Goal: Communication & Community: Answer question/provide support

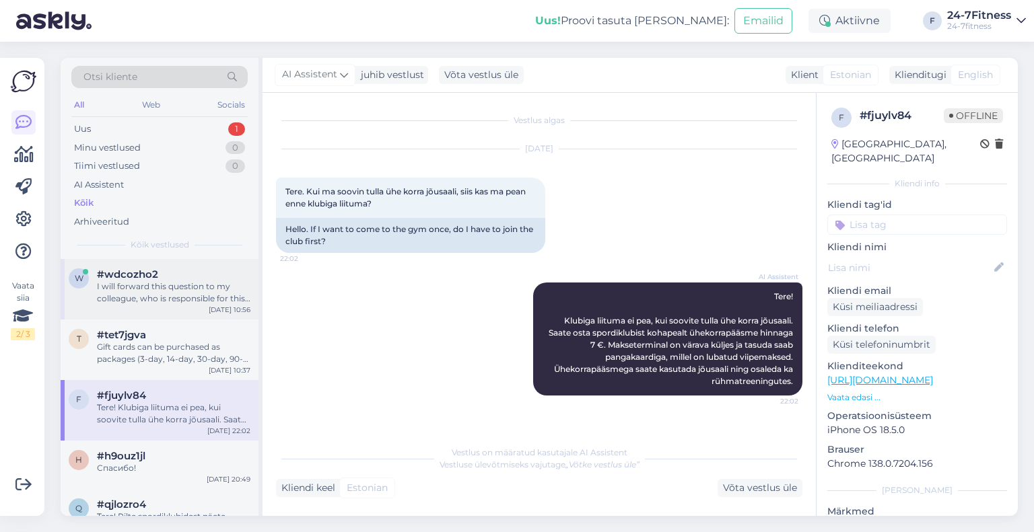
click at [130, 264] on div "w #wdcozho2 I will forward this question to my colleague, who is responsible fo…" at bounding box center [160, 289] width 198 height 61
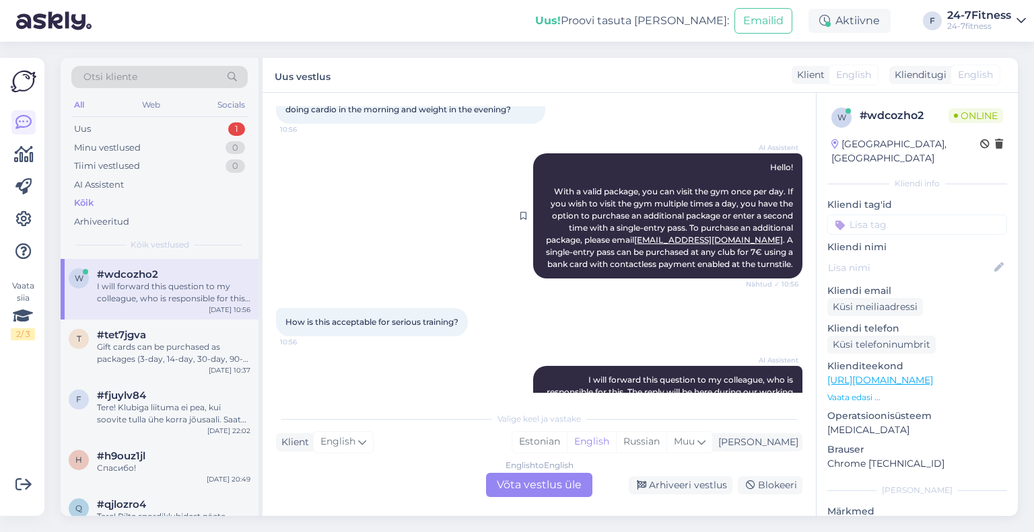
scroll to position [135, 0]
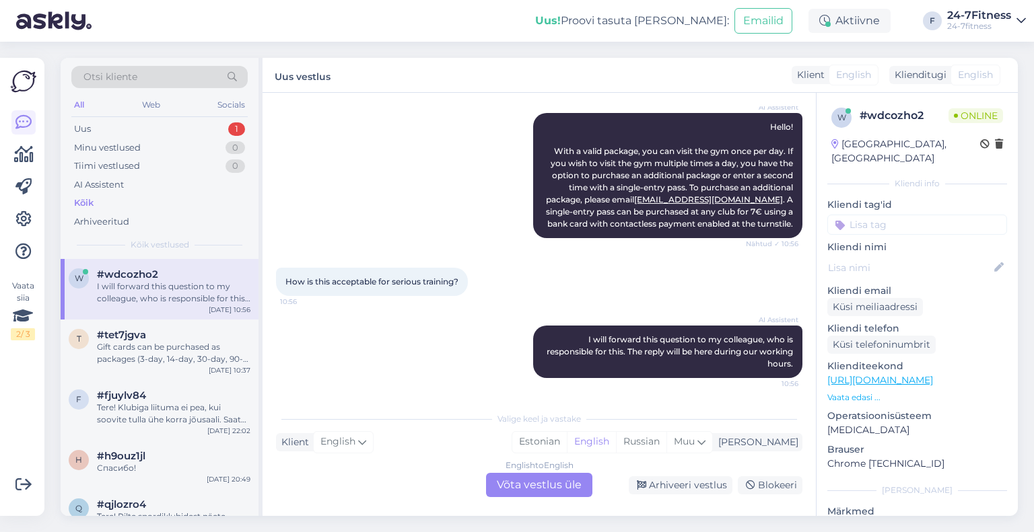
click at [526, 476] on div "English to English Võta vestlus üle" at bounding box center [539, 485] width 106 height 24
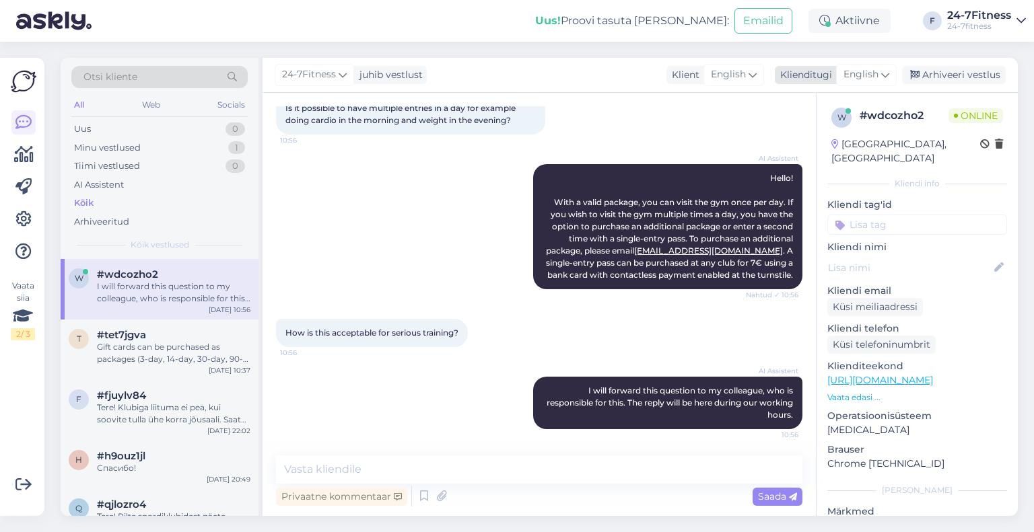
click at [878, 80] on span "English" at bounding box center [860, 74] width 35 height 15
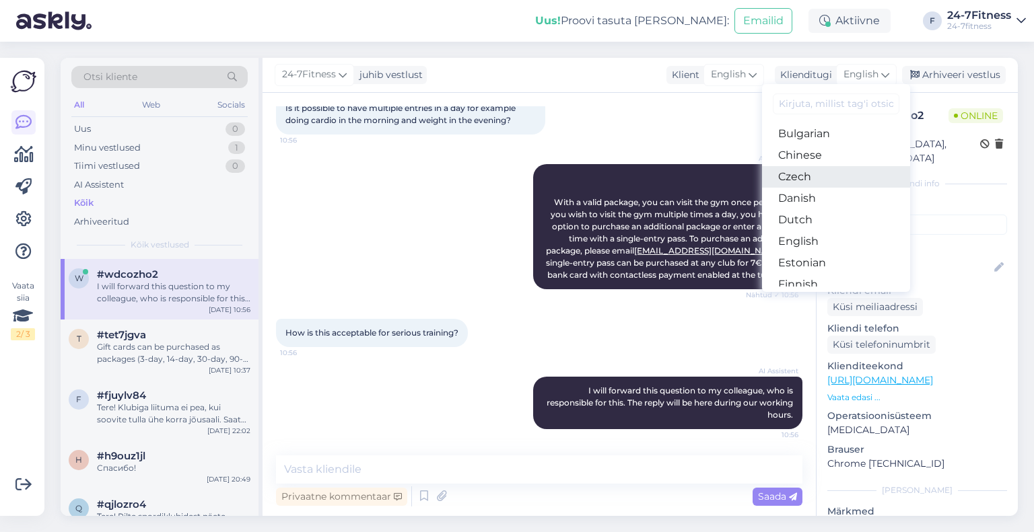
scroll to position [67, 0]
click at [812, 237] on link "Estonian" at bounding box center [836, 240] width 148 height 22
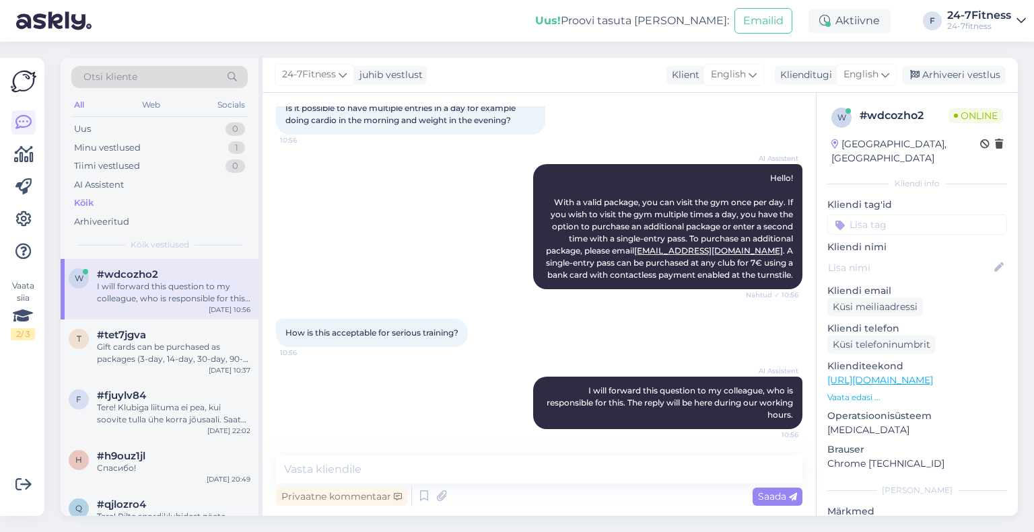
scroll to position [160, 0]
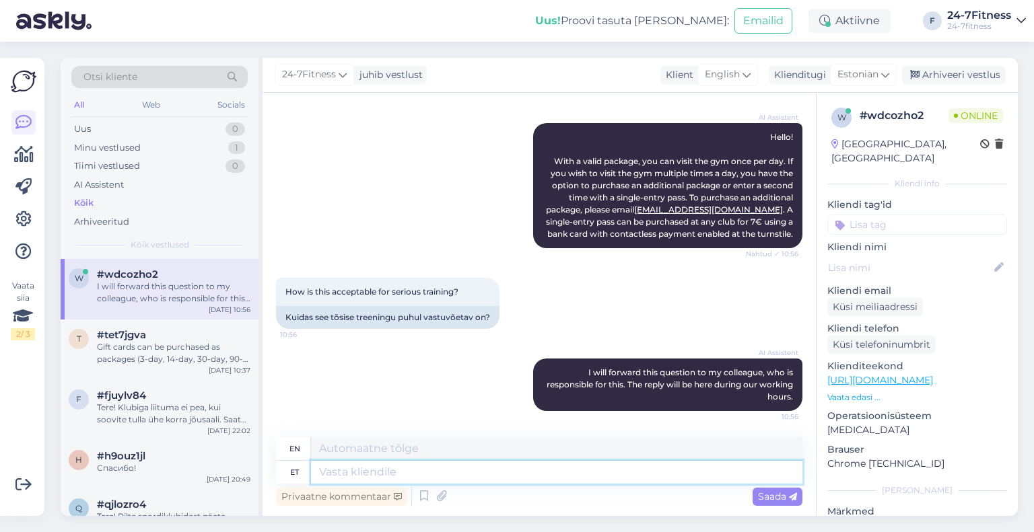
click at [345, 476] on textarea at bounding box center [556, 472] width 491 height 23
type textarea "Paraku o"
type textarea "Unfortunately"
type textarea "Paraku on m"
type textarea "Unfortunately, it is"
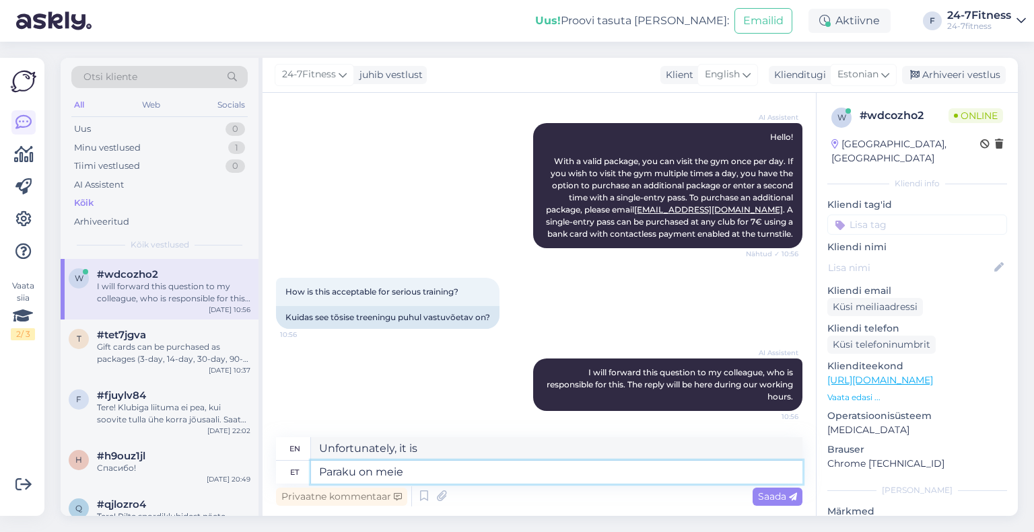
type textarea "Paraku on meie s"
type textarea "Unfortunately, we are"
type textarea "Paraku on meie spordiklubi re"
type textarea "Unfortunately, our sports club is"
type textarea "Paraku on meie spordiklubi reeglid s"
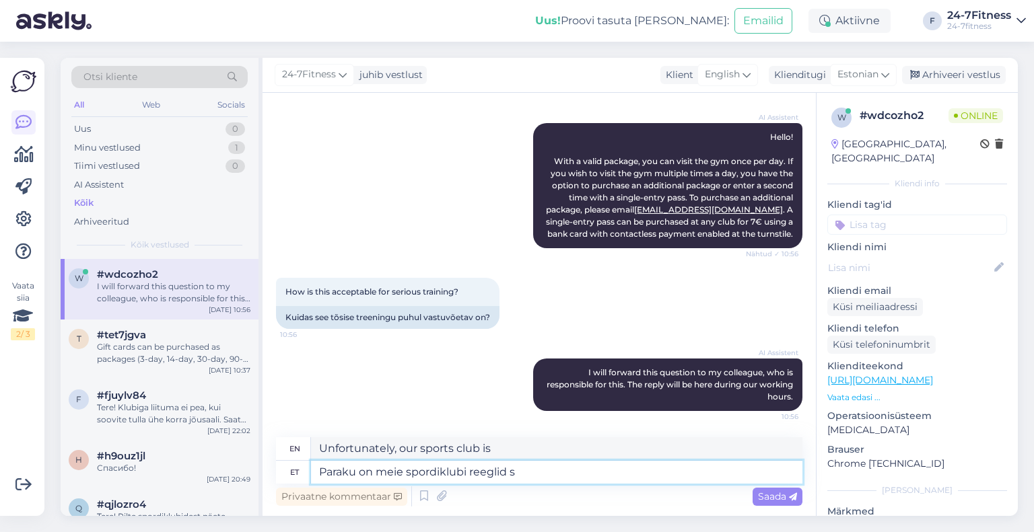
type textarea "Unfortunately, our sports club rules are"
type textarea "Paraku on meie spordiklubi reeglid sellised, e"
type textarea "Unfortunately, the rules of our sports club are as follows:"
type textarea "Paraku on meie spordiklubi reeglid sellised, et"
type textarea "Unfortunately, the rules of our sports club are such that"
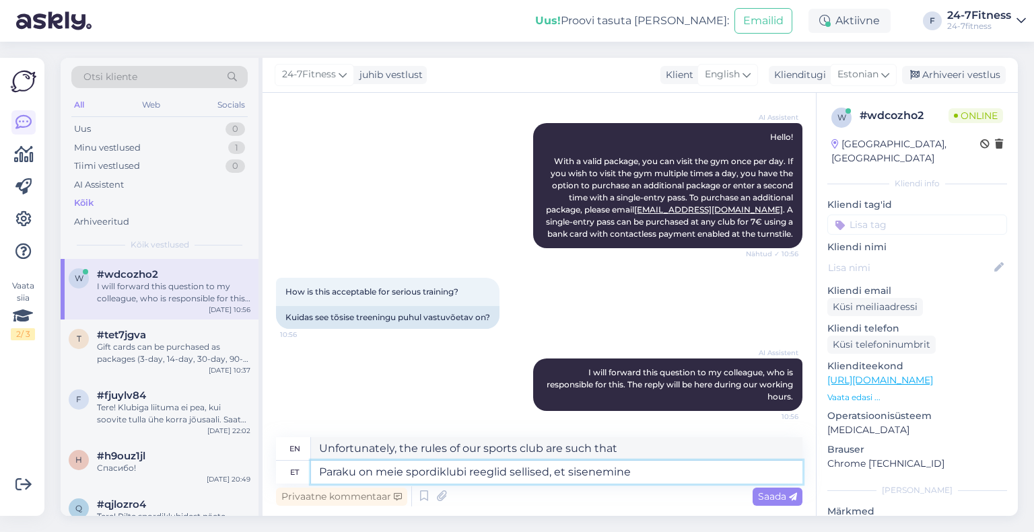
type textarea "Paraku on meie spordiklubi reeglid sellised, et sisenemine o"
type textarea "Unfortunately, the rules of our sports club are such that entry"
type textarea "Paraku on meie spordiklubi reeglid sellised, et sisenemine on v"
type textarea "Unfortunately, the rules of our sports club are such that entry is"
type textarea "Paraku on meie spordiklubi reeglid sellised, et sisenemine on võimalik"
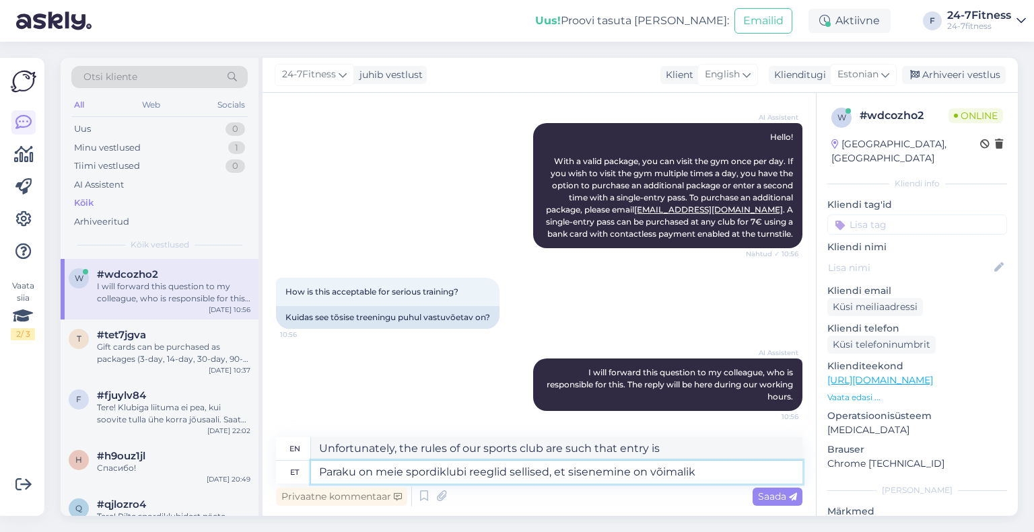
type textarea "Unfortunately, the rules of our sports club are such that entry is possible"
type textarea "Paraku on meie spordiklubi reeglid sellised, et sisenemine on võimalik ühe k"
type textarea "Unfortunately, the rules of our sports club are such that entry is possible onl…"
type textarea "Paraku on meie spordiklubi reeglid sellised, et sisenemine on võimalik ühe korra"
type textarea "Unfortunately, the rules of our sports club are such that entry is possible onl…"
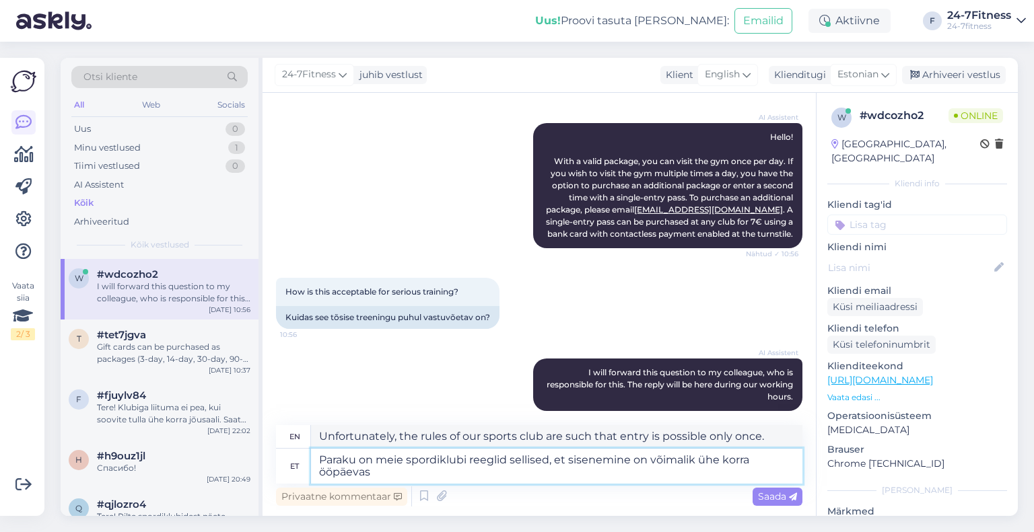
scroll to position [170, 0]
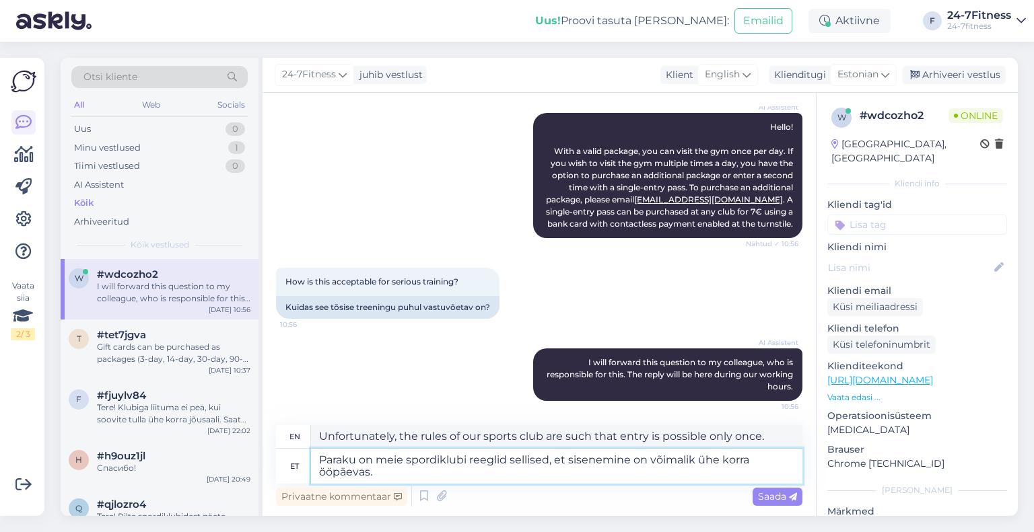
type textarea "Paraku on meie spordiklubi reeglid sellised, et sisenemine on võimalik ühe korr…"
type textarea "Unfortunately, the rules of our sports club are such that entry is possible onc…"
type textarea "Paraku on meie spordiklubi reeglid sellised, et sisenemine on võimalik ühe korr…"
type textarea "Unfortunately, the rules of our sports club are such that entry is possible onc…"
type textarea "Paraku on meie spordiklubi reeglid sellised, et sisenemine on võimalik ühe korr…"
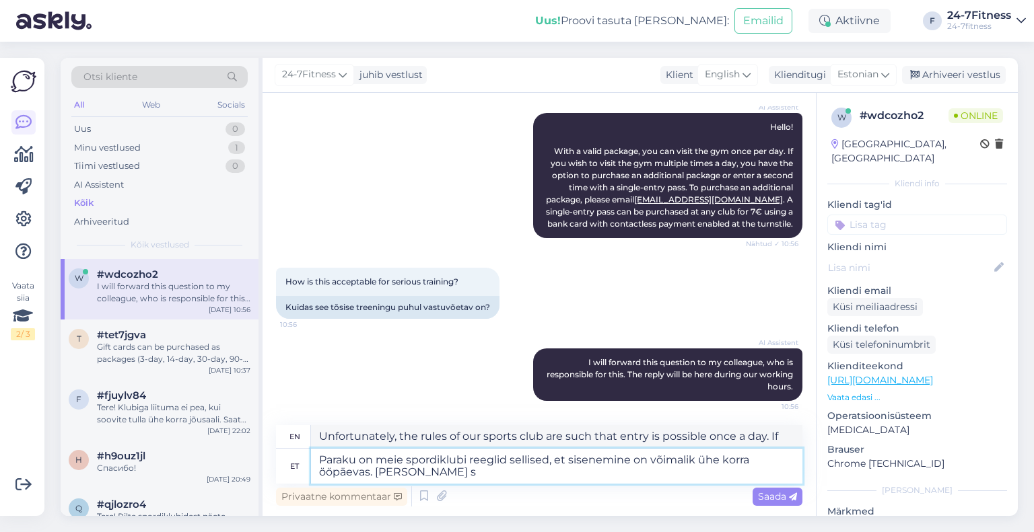
type textarea "Unfortunately, the rules of our sports club are such that entry is possible onc…"
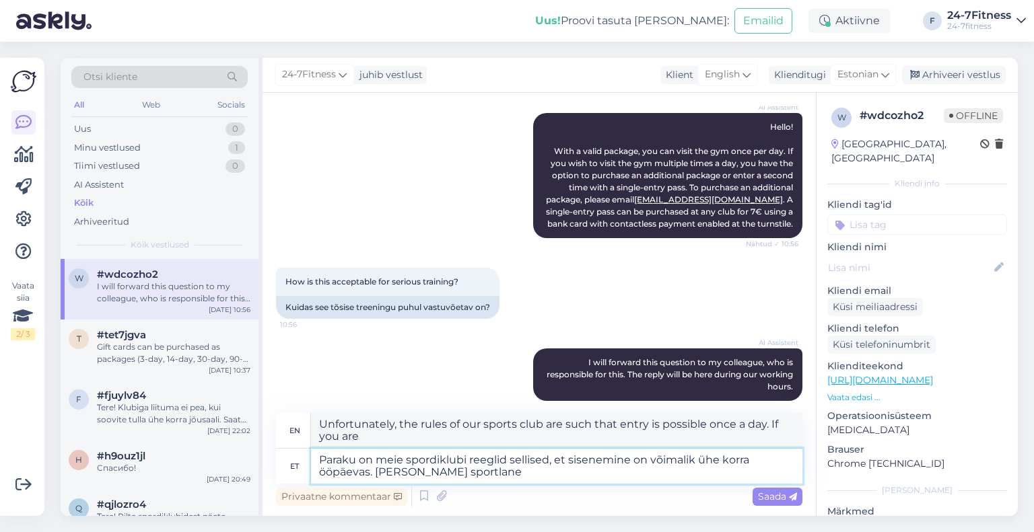
type textarea "Paraku on meie spordiklubi reeglid sellised, et sisenemine on võimalik ühe korr…"
type textarea "Unfortunately, the rules of our sports club are such that entry is possible onc…"
type textarea "Paraku on meie spordiklubi reeglid sellised, et sisenemine on võimalik ühe korr…"
type textarea "Unfortunately, the rules of our sports club are such that entry is possible onc…"
type textarea "Paraku on meie spordiklubi reeglid sellised, et sisenemine on võimalik ühe korr…"
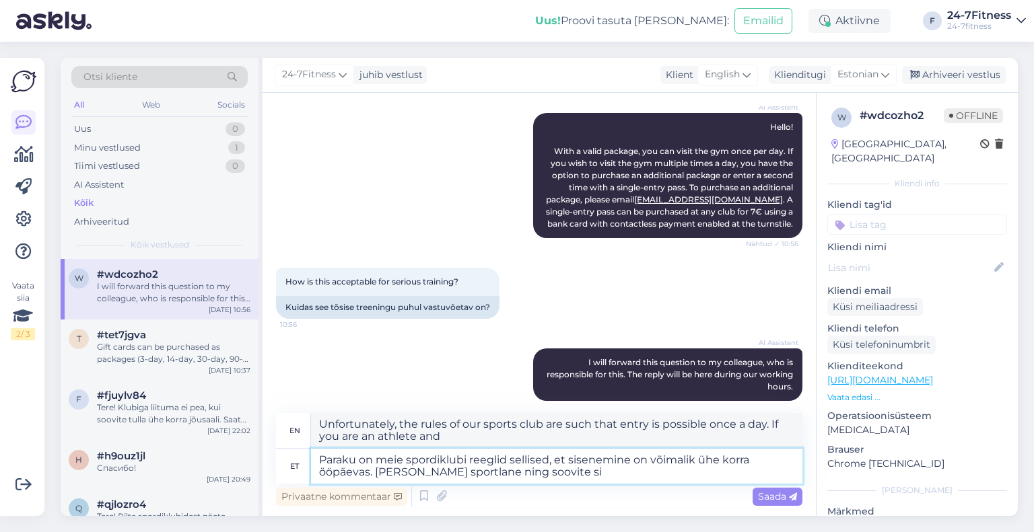
type textarea "Unfortunately, the rules of our sports club are such that entry is possible onc…"
type textarea "Paraku on meie spordiklubi reeglid sellised, et sisenemine on võimalik ühe korr…"
type textarea "Unfortunately, the rules of our sports club are such that entry is possible onc…"
type textarea "Paraku on meie spordiklubi reeglid sellised, et sisenemine on võimalik ühe korr…"
type textarea "Unfortunately, the rules of our sports club are such that entry is possible onc…"
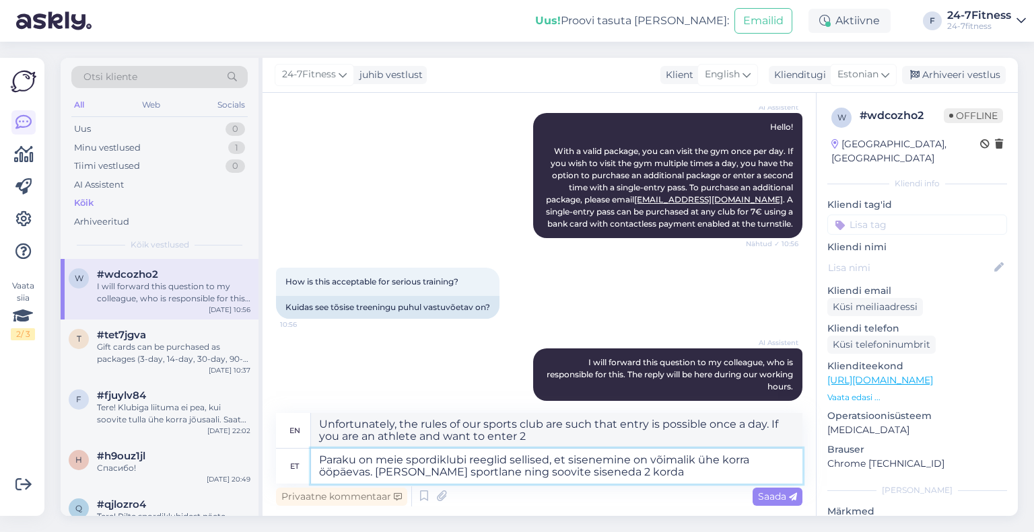
type textarea "Paraku on meie spordiklubi reeglid sellised, et sisenemine on võimalik ühe korr…"
type textarea "Unfortunately, our sports club rules are such that entry is possible once a day…"
type textarea "Paraku on meie spordiklubi reeglid sellised, et sisenemine on võimalik ühe korr…"
type textarea "Unfortunately, the rules of our sports club are such that entry is possible onc…"
type textarea "Paraku on meie spordiklubi reeglid sellised, et sisenemine on võimalik ühe korr…"
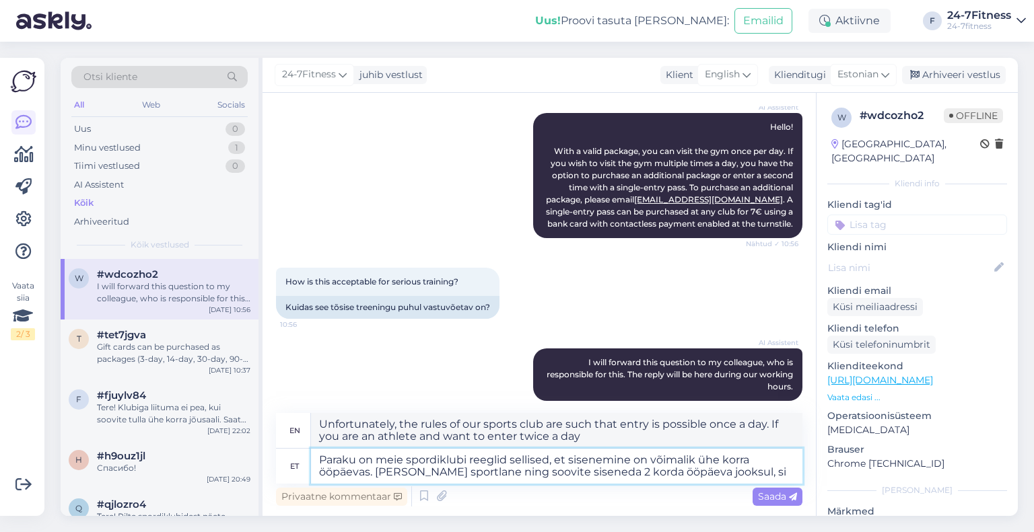
type textarea "Unfortunately, our sports club rules are such that entry is possible once a day…"
type textarea "Paraku on meie spordiklubi reeglid sellised, et sisenemine on võimalik ühe korr…"
type textarea "Unfortunately, the rules of our sports club are such that entry is possible onc…"
type textarea "Paraku on meie spordiklubi reeglid sellised, et sisenemine on võimalik ühe korr…"
type textarea "Unfortunately, the rules of our sports club are such that entry is possible onc…"
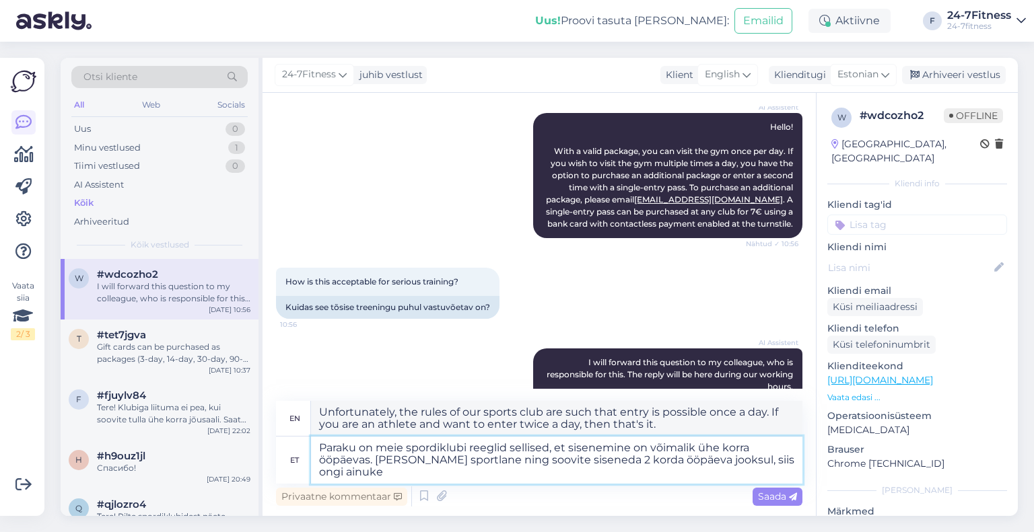
type textarea "Paraku on meie spordiklubi reeglid sellised, et sisenemine on võimalik ühe korr…"
type textarea "Unfortunately, the rules of our sports club are such that entry is possible onc…"
type textarea "Paraku on meie spordiklubi reeglid sellised, et sisenemine on võimalik ühe korr…"
type textarea "Unfortunately, the rules of our sports club are such that entry is possible onc…"
type textarea "Paraku on meie spordiklubi reeglid sellised, et sisenemine on võimalik ühe korr…"
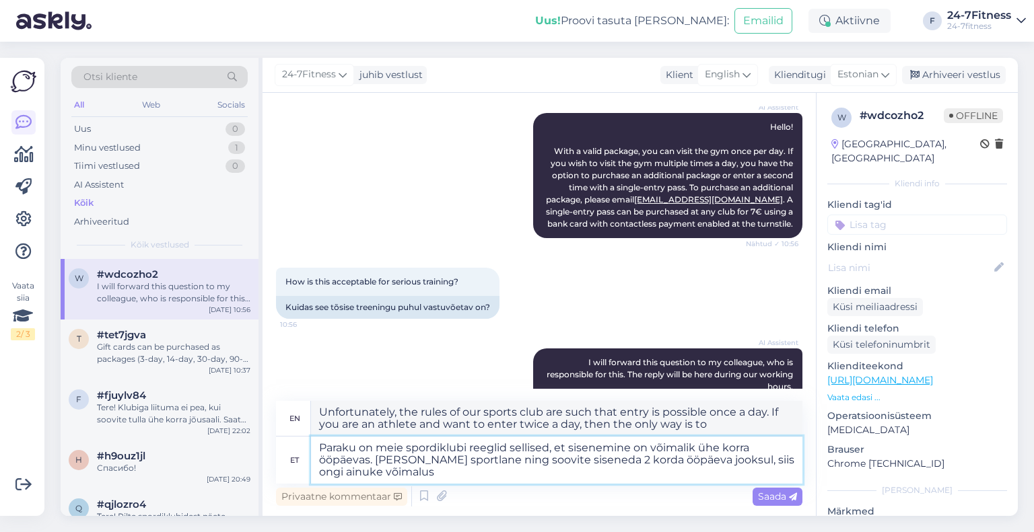
type textarea "Unfortunately, our sports club rules are such that entry is possible once a day…"
type textarea "Paraku on meie spordiklubi reeglid sellised, et sisenemine on võimalik ühe korr…"
type textarea "Unfortunately, our sports club rules are such that entry is possible once a day…"
type textarea "Paraku on meie spordiklubi reeglid sellised, et sisenemine on võimalik ühe korr…"
type textarea "Unfortunately, our sports club rules are such that entry is possible once a day…"
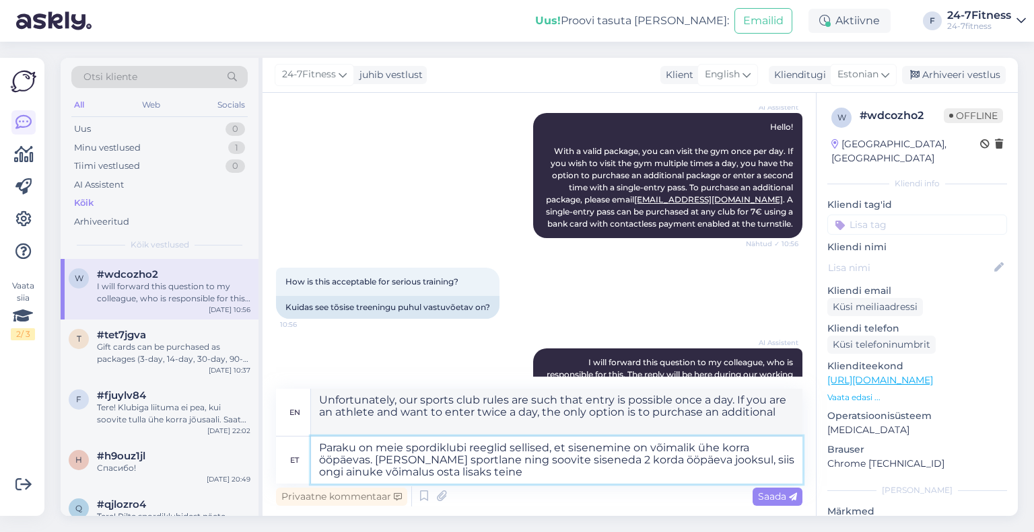
type textarea "Paraku on meie spordiklubi reeglid sellised, et sisenemine on võimalik ühe korr…"
type textarea "Unfortunately, our sports club rules are such that entry is only possible once …"
type textarea "Paraku on meie spordiklubi reeglid sellised, et sisenemine on võimalik ühe korr…"
type textarea "Unfortunately, our sports club rules are such that entry is possible once a day…"
type textarea "Paraku on meie spordiklubi reeglid sellised, et sisenemine on võimalik ühe korr…"
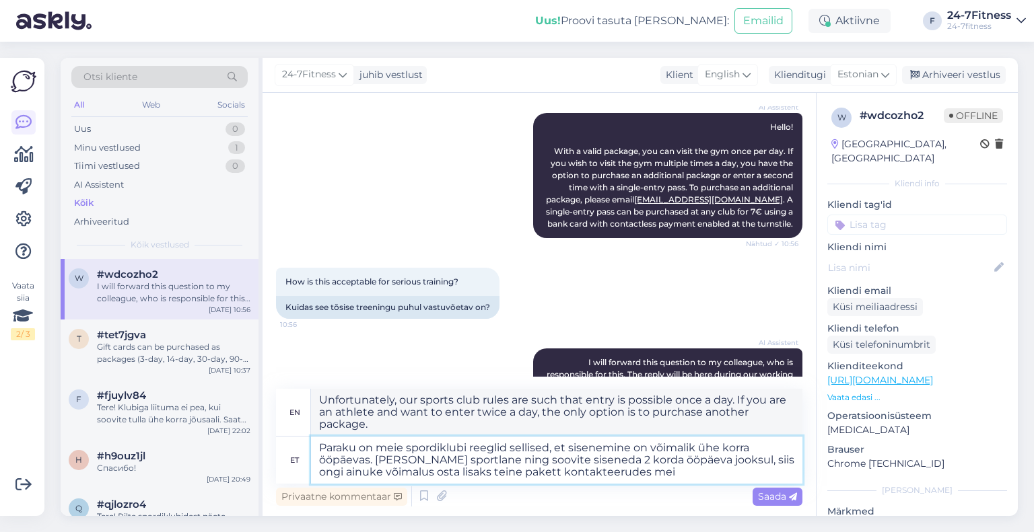
type textarea "Unfortunately, our sports club rules are such that entry is possible once per d…"
type textarea "Paraku on meie spordiklubi reeglid sellised, et sisenemine on võimalik ühe korr…"
type textarea "Unfortunately, our sports club rules are such that entry is possible once a day…"
type textarea "Paraku on meie spordiklubi reeglid sellised, et sisenemine on võimalik ühe korr…"
type textarea "Unfortunately, our sports club rules are such that entry is possible once per d…"
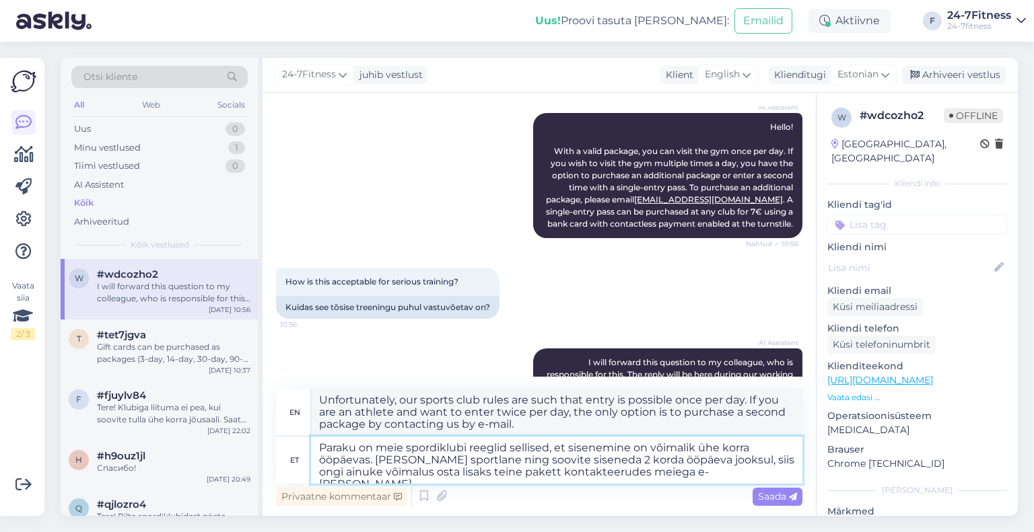
type textarea "Paraku on meie spordiklubi reeglid sellised, et sisenemine on võimalik ühe korr…"
type textarea "Unfortunately, our sports club rules are such that entry is possible once per d…"
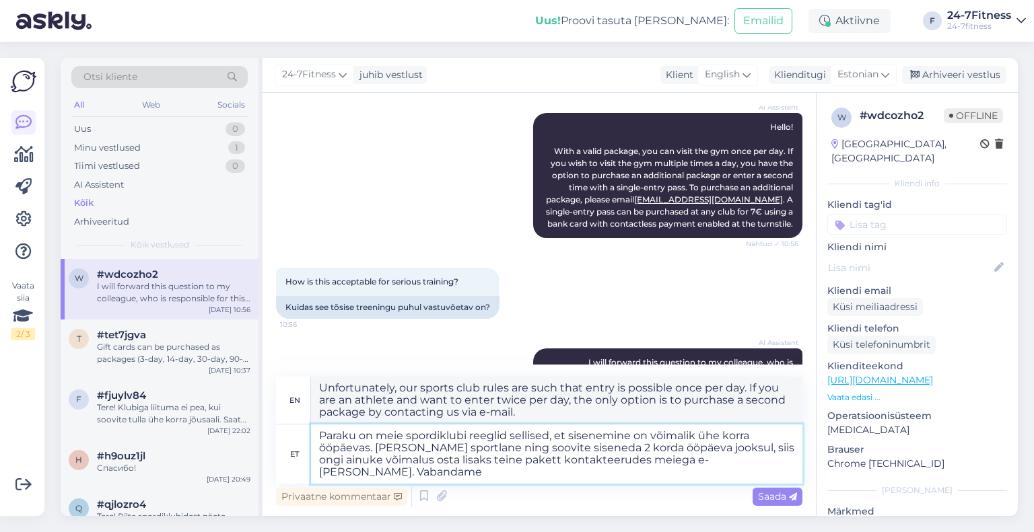
type textarea "Paraku on meie spordiklubi reeglid sellised, et sisenemine on võimalik ühe korr…"
type textarea "Unfortunately, our sports club rules are such that entry is possible once per d…"
type textarea "Paraku on meie spordiklubi reeglid sellised, et sisenemine on võimalik ühe korr…"
type textarea "Unfortunately, our sports club rules are such that entry is possible once per d…"
type textarea "Paraku on meie spordiklubi reeglid sellised, et sisenemine on võimalik ühe korr…"
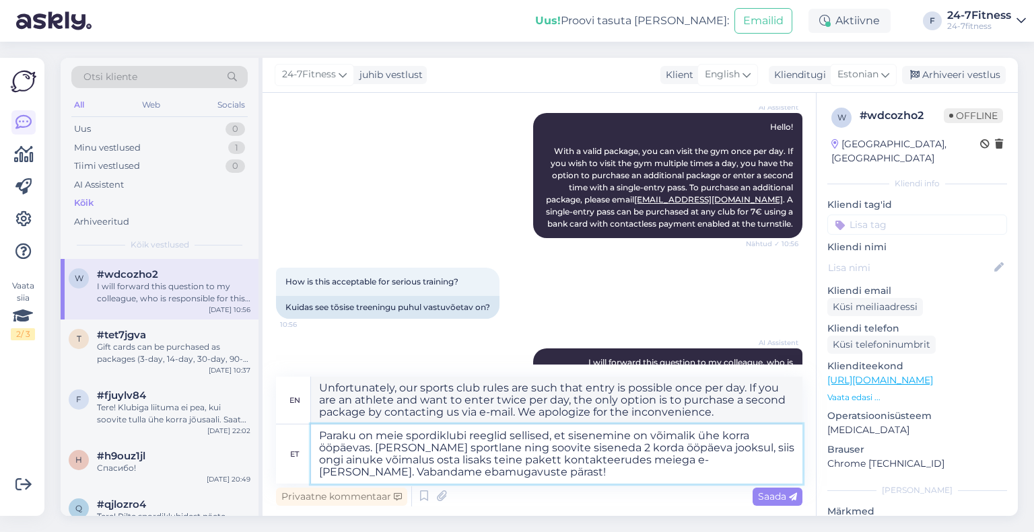
type textarea "Unfortunately, our sports club rules are such that entry is possible once a day…"
type textarea "Paraku on meie spordiklubi reeglid sellised, et sisenemine on võimalik ühe korr…"
click at [767, 498] on span "Saada" at bounding box center [777, 497] width 39 height 12
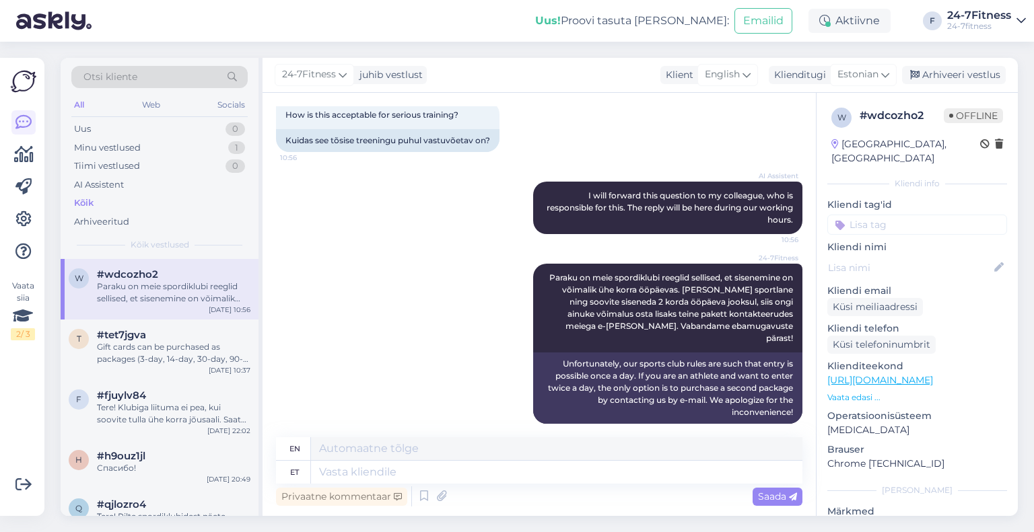
scroll to position [337, 0]
